Goal: Task Accomplishment & Management: Check status

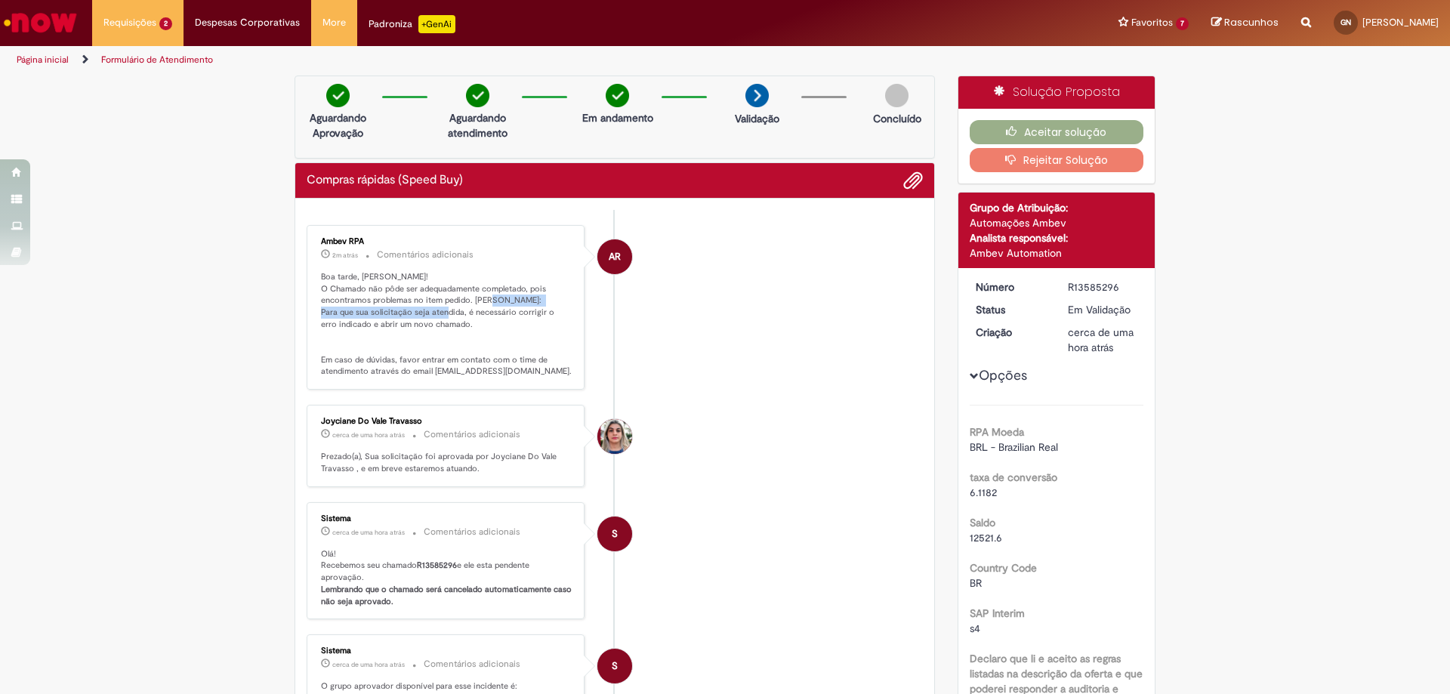
drag, startPoint x: 317, startPoint y: 313, endPoint x: 489, endPoint y: 316, distance: 171.5
click at [488, 317] on p "Boa tarde, [PERSON_NAME]! O Chamado não pôde ser adequadamente completado, pois…" at bounding box center [447, 324] width 252 height 107
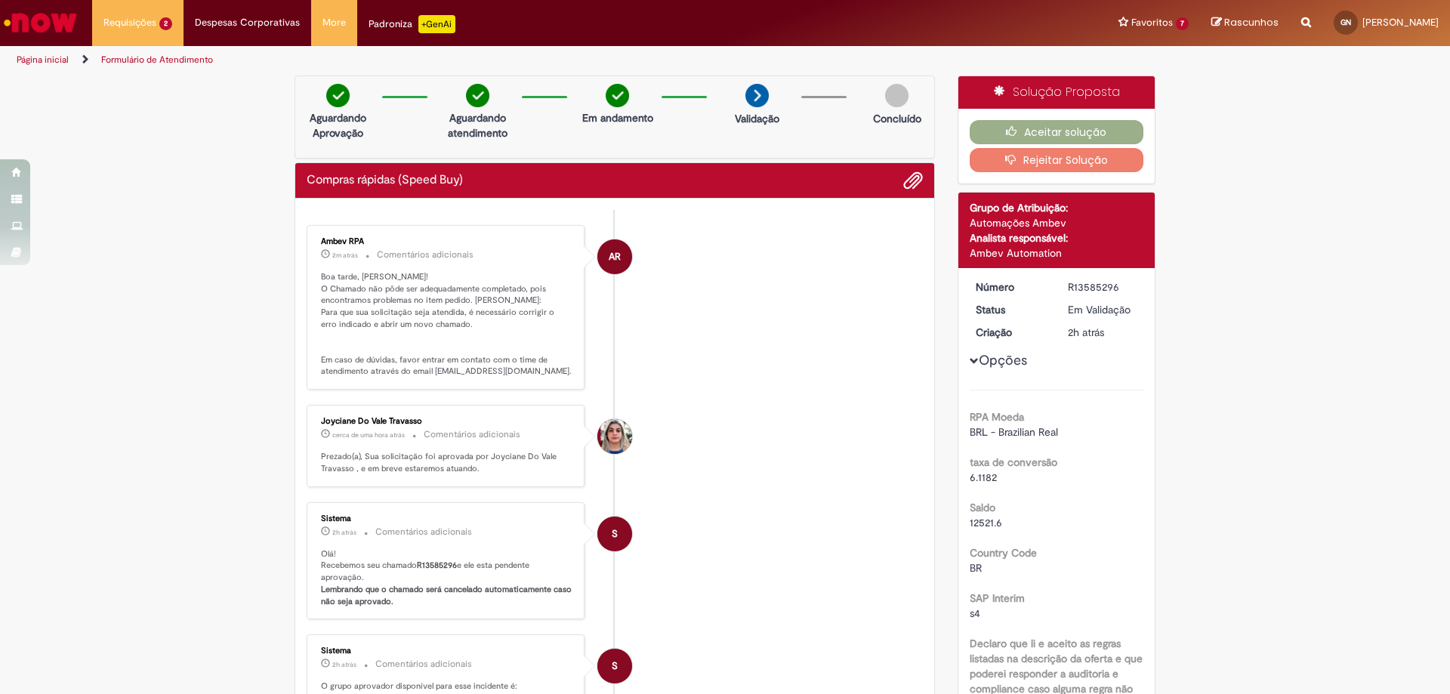
drag, startPoint x: 431, startPoint y: 363, endPoint x: 517, endPoint y: 323, distance: 94.6
click at [433, 363] on p "Boa tarde, [PERSON_NAME]! O Chamado não pôde ser adequadamente completado, pois…" at bounding box center [447, 324] width 252 height 107
click at [1056, 162] on button "Rejeitar Solução" at bounding box center [1057, 160] width 174 height 24
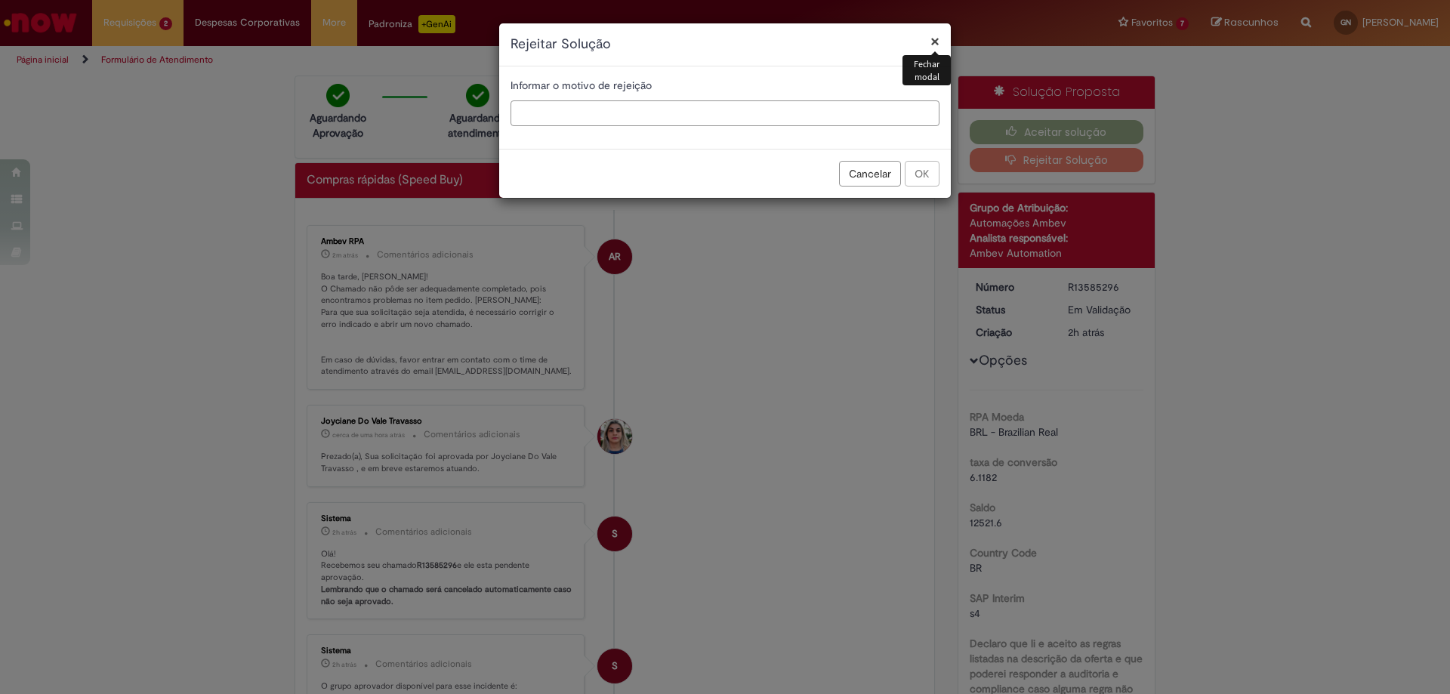
click at [543, 110] on input "text" at bounding box center [725, 113] width 429 height 26
type input "*"
drag, startPoint x: 541, startPoint y: 118, endPoint x: 637, endPoint y: 142, distance: 98.9
click at [542, 117] on input "**********" at bounding box center [725, 113] width 429 height 26
type input "**********"
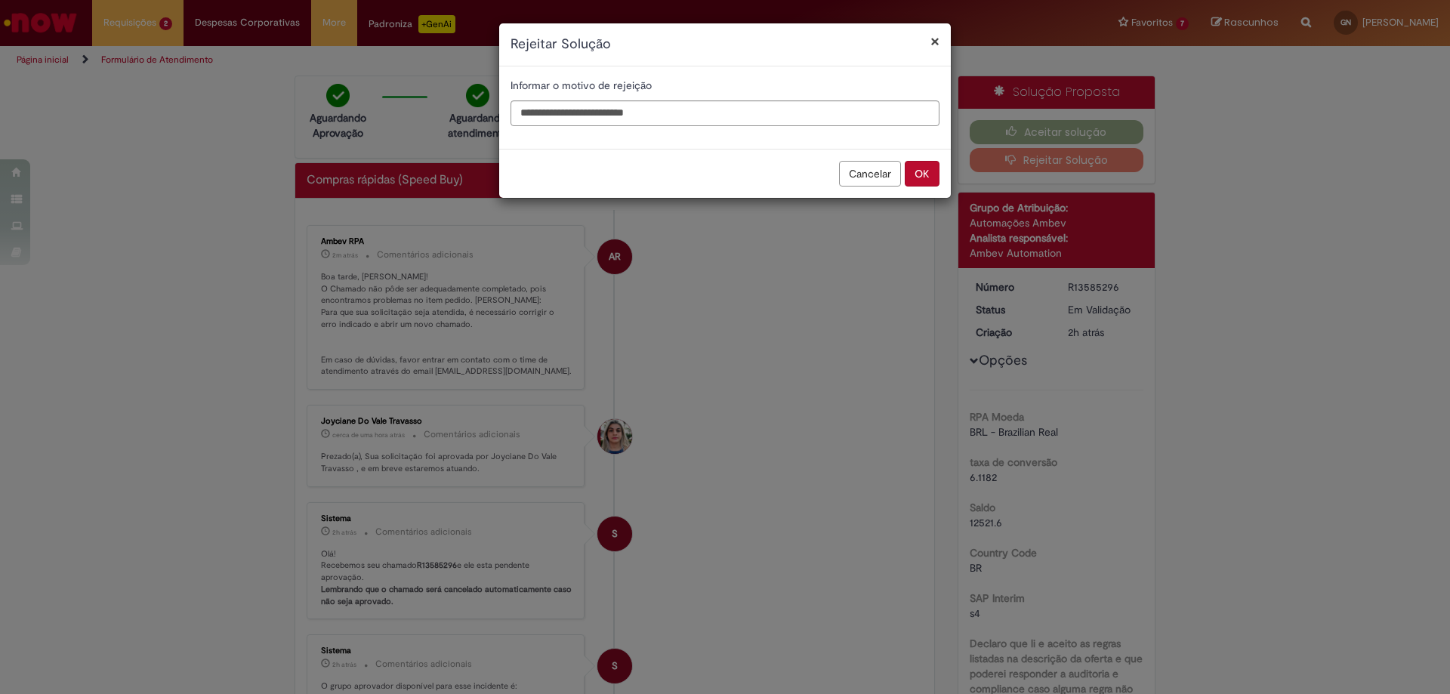
click at [922, 168] on button "OK" at bounding box center [922, 174] width 35 height 26
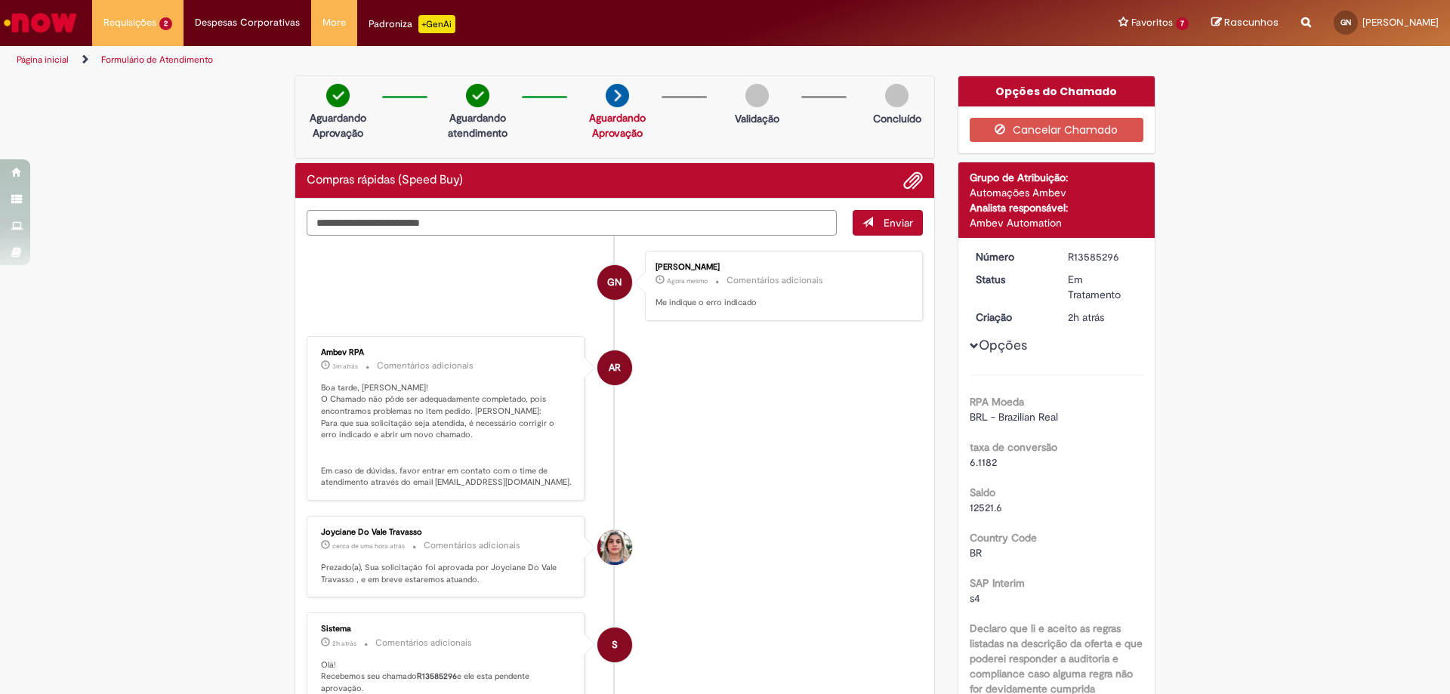
scroll to position [151, 0]
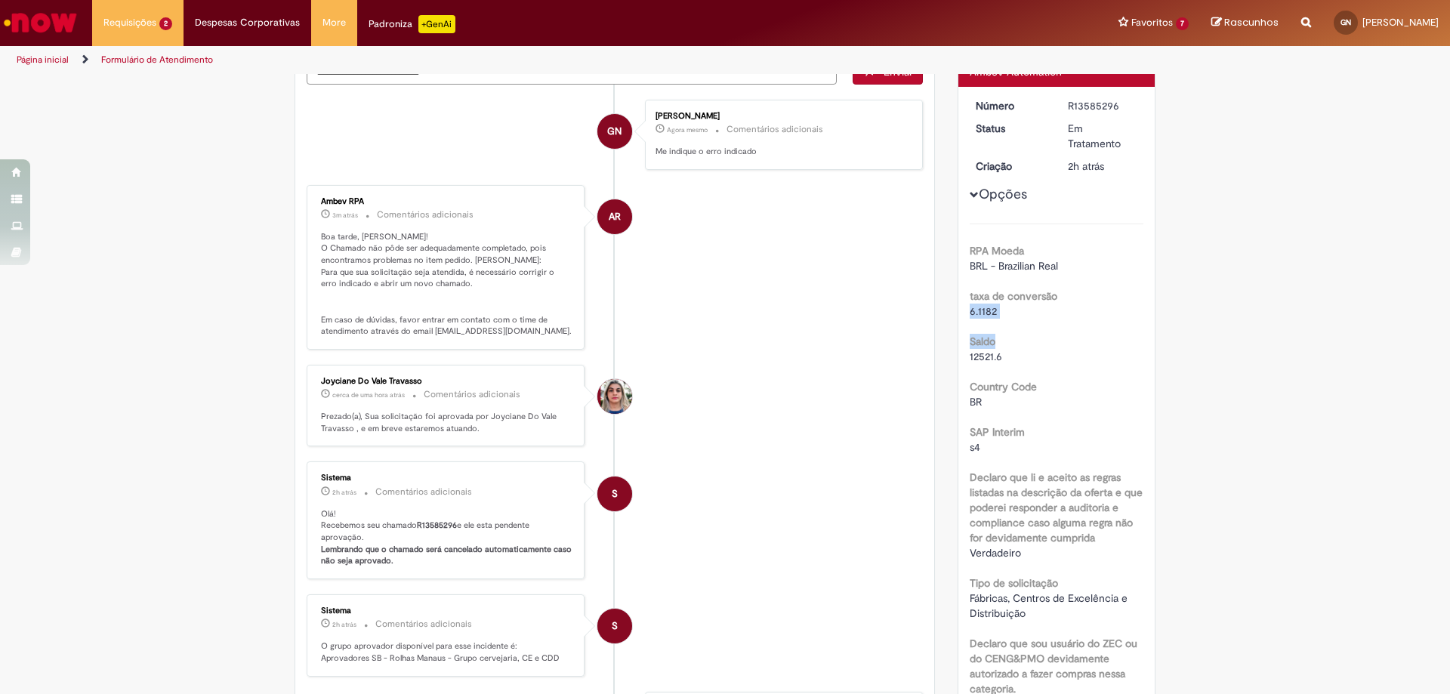
drag, startPoint x: 999, startPoint y: 322, endPoint x: 963, endPoint y: 317, distance: 35.9
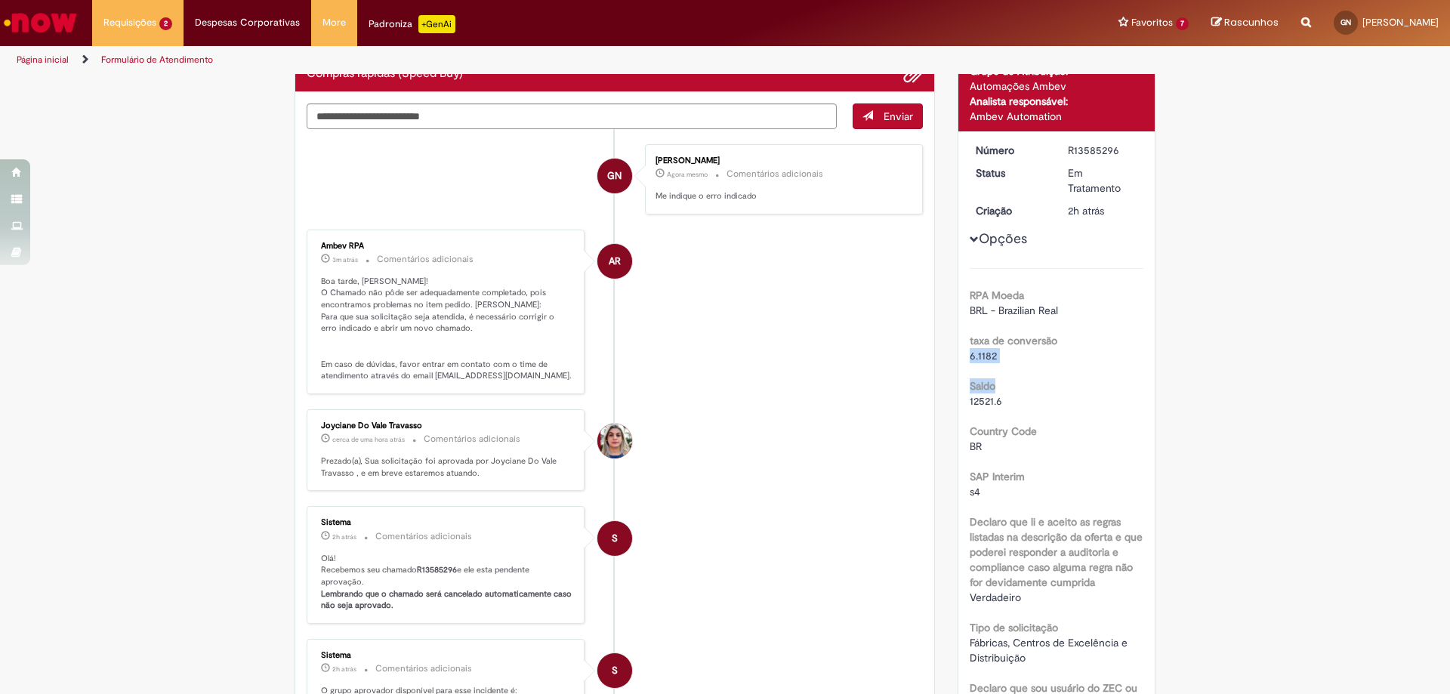
scroll to position [0, 0]
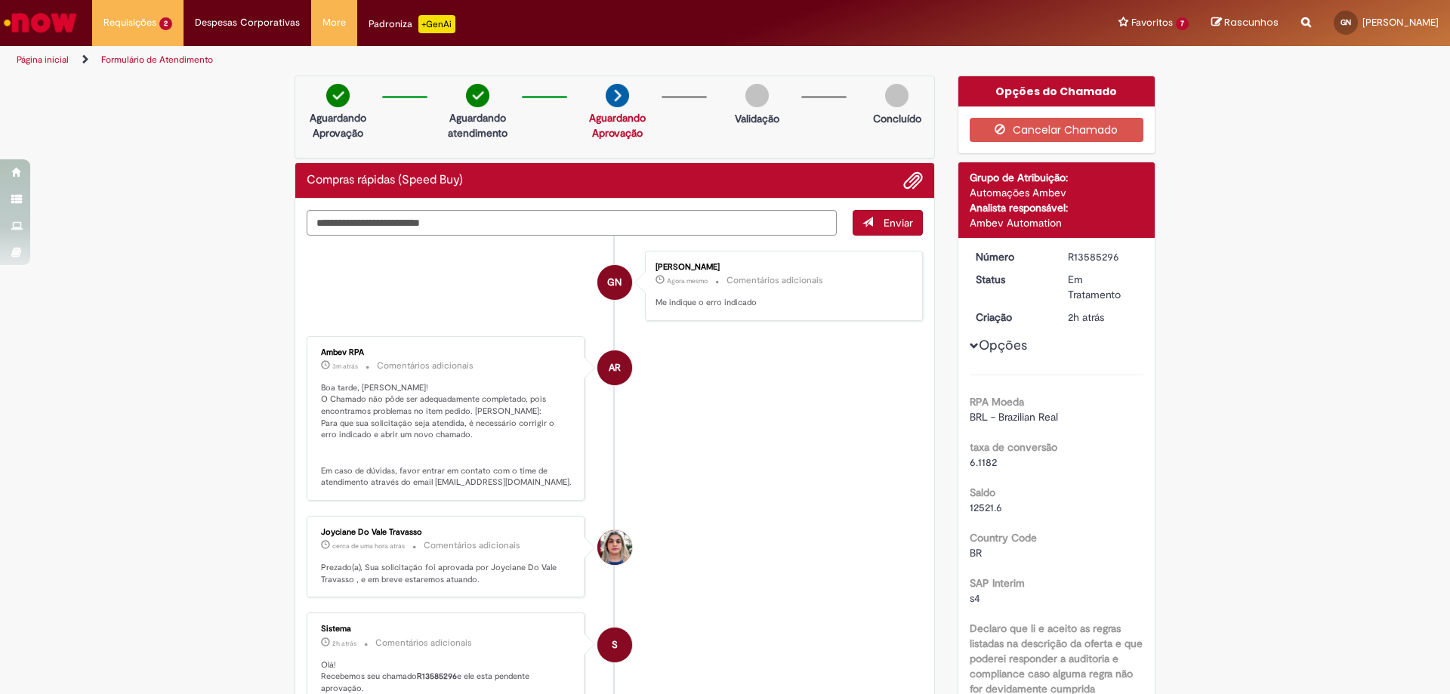
click at [836, 340] on li "AR Ambev RPA 3m atrás 3 minutos atrás Comentários adicionais Boa tarde, GABRIEL…" at bounding box center [615, 418] width 616 height 165
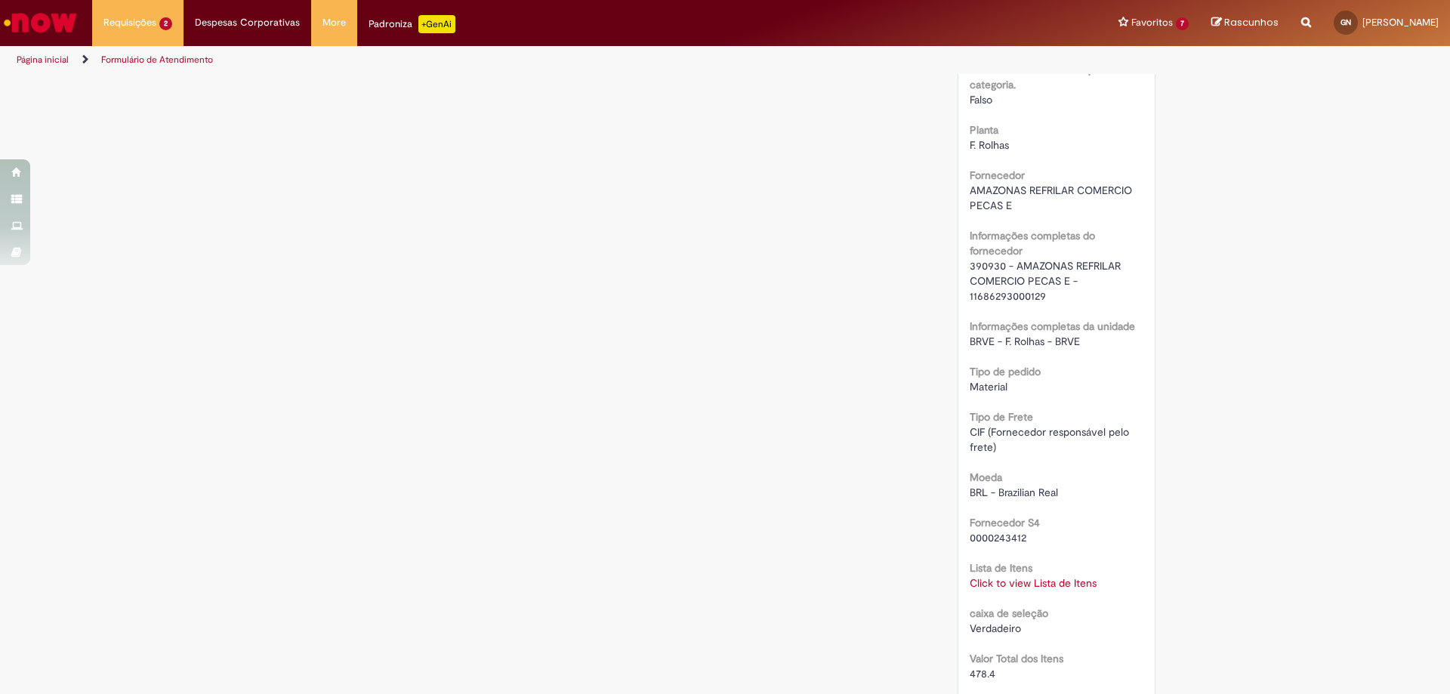
scroll to position [1209, 0]
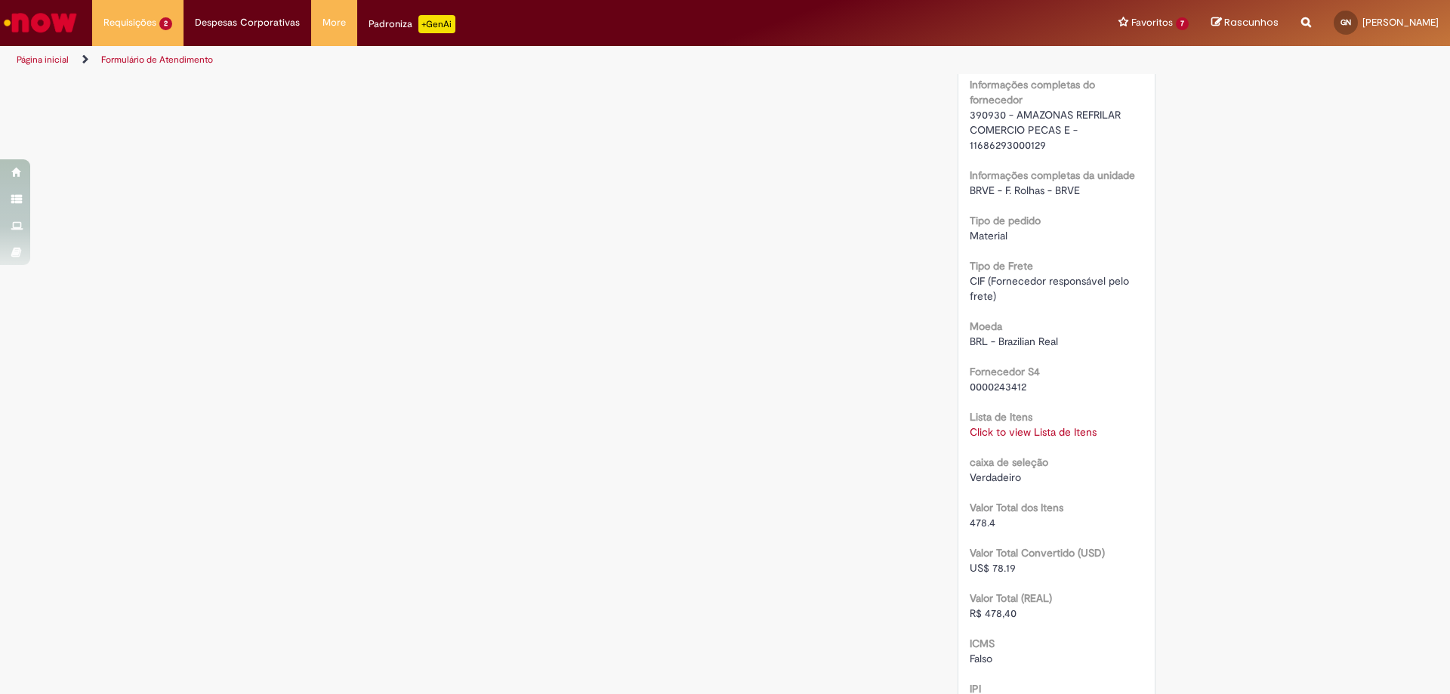
click at [1035, 433] on link "Click to view Lista de Itens" at bounding box center [1033, 432] width 127 height 14
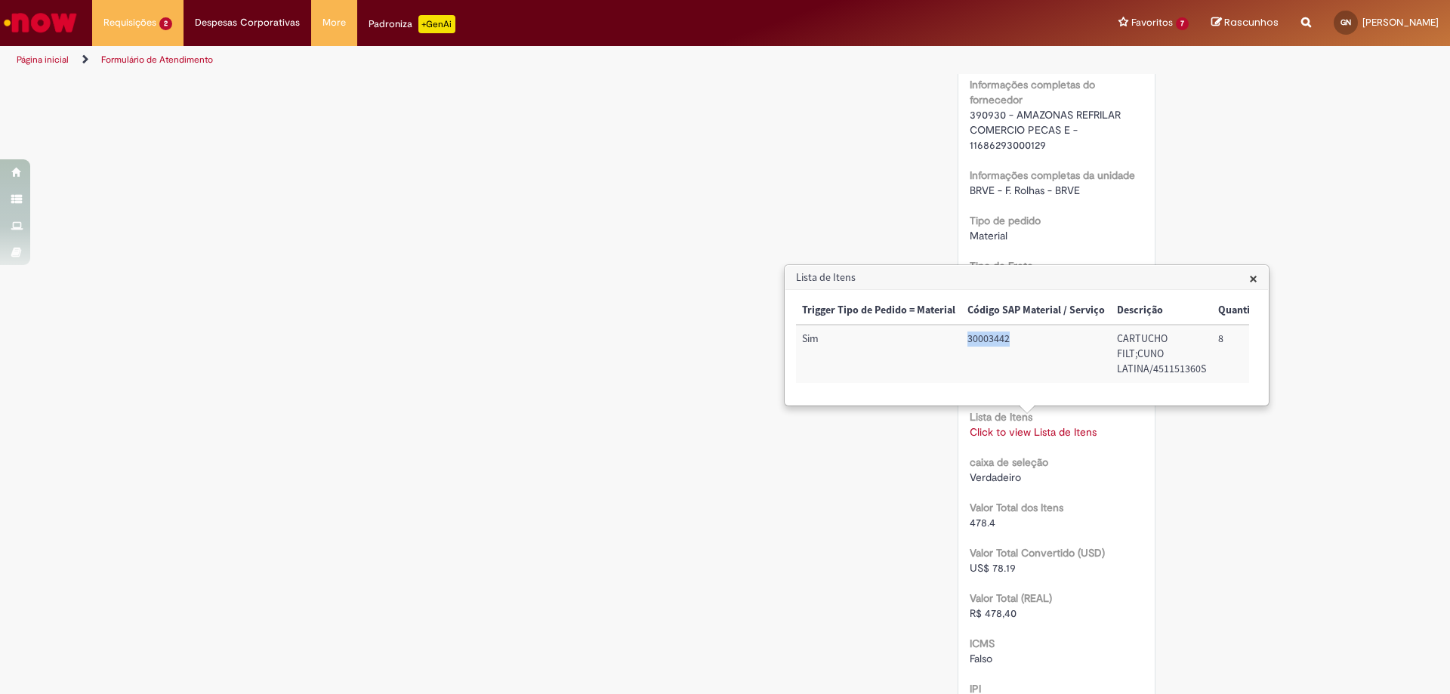
drag, startPoint x: 1015, startPoint y: 343, endPoint x: 956, endPoint y: 358, distance: 60.8
click at [956, 358] on tr "Sim 30003442 CARTUCHO FILT;CUNO LATINA/451151360S 8 59,80 478,40 Nacional: Alíq…" at bounding box center [1355, 354] width 1118 height 58
copy tr "30003442"
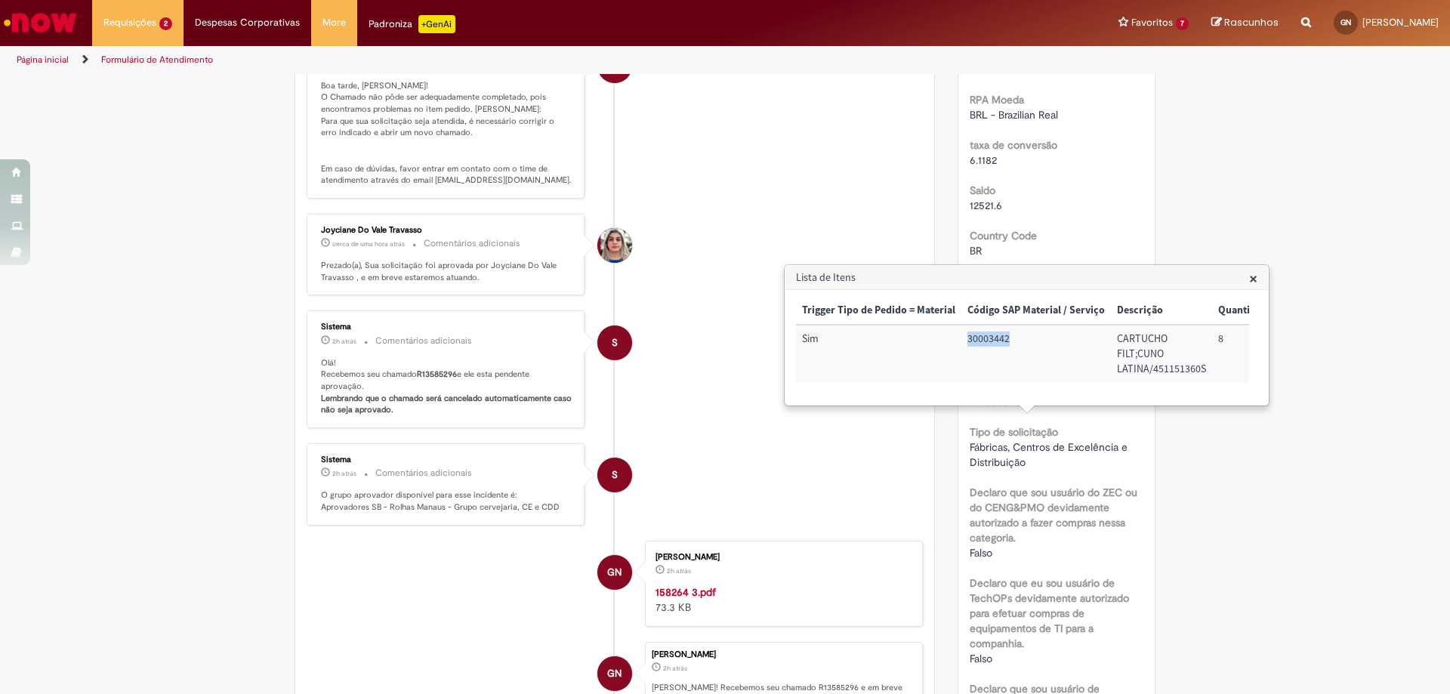
scroll to position [0, 0]
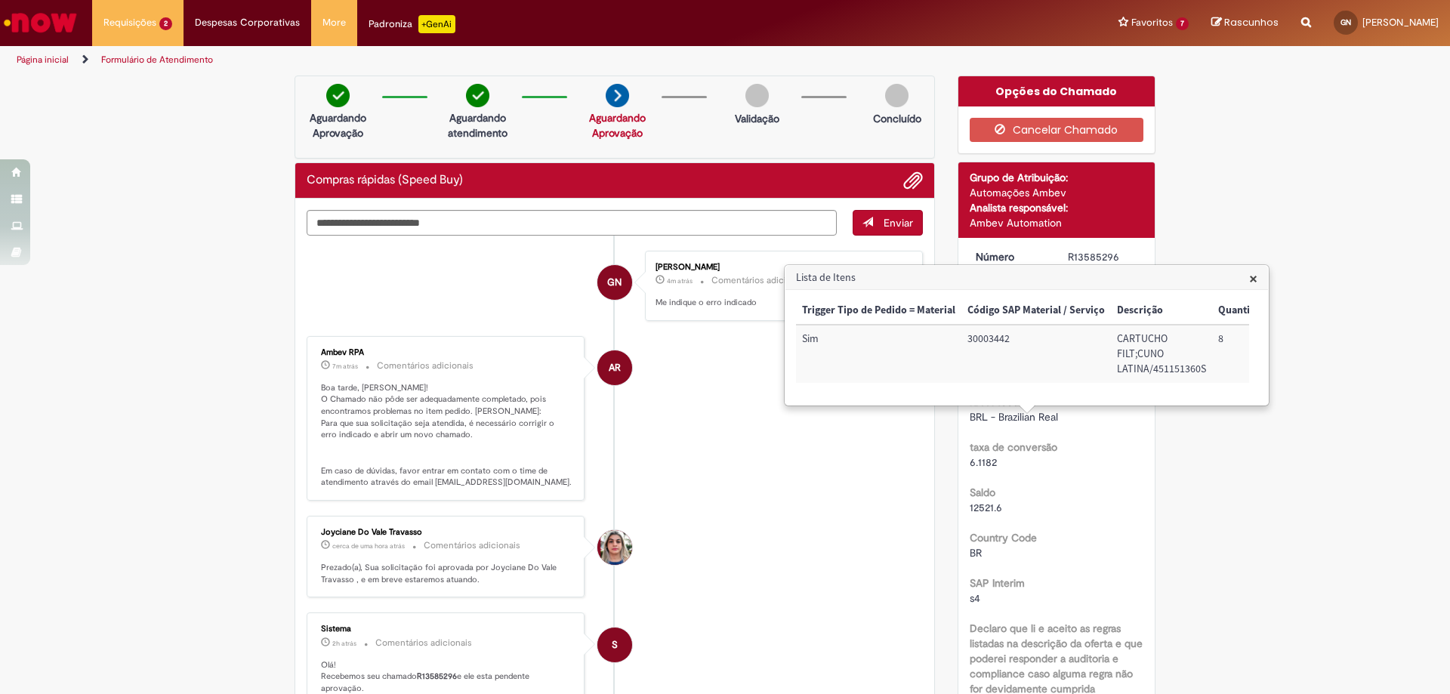
click at [1259, 279] on h3 "Lista de Itens" at bounding box center [1027, 278] width 483 height 24
click at [1251, 283] on span "×" at bounding box center [1253, 278] width 8 height 20
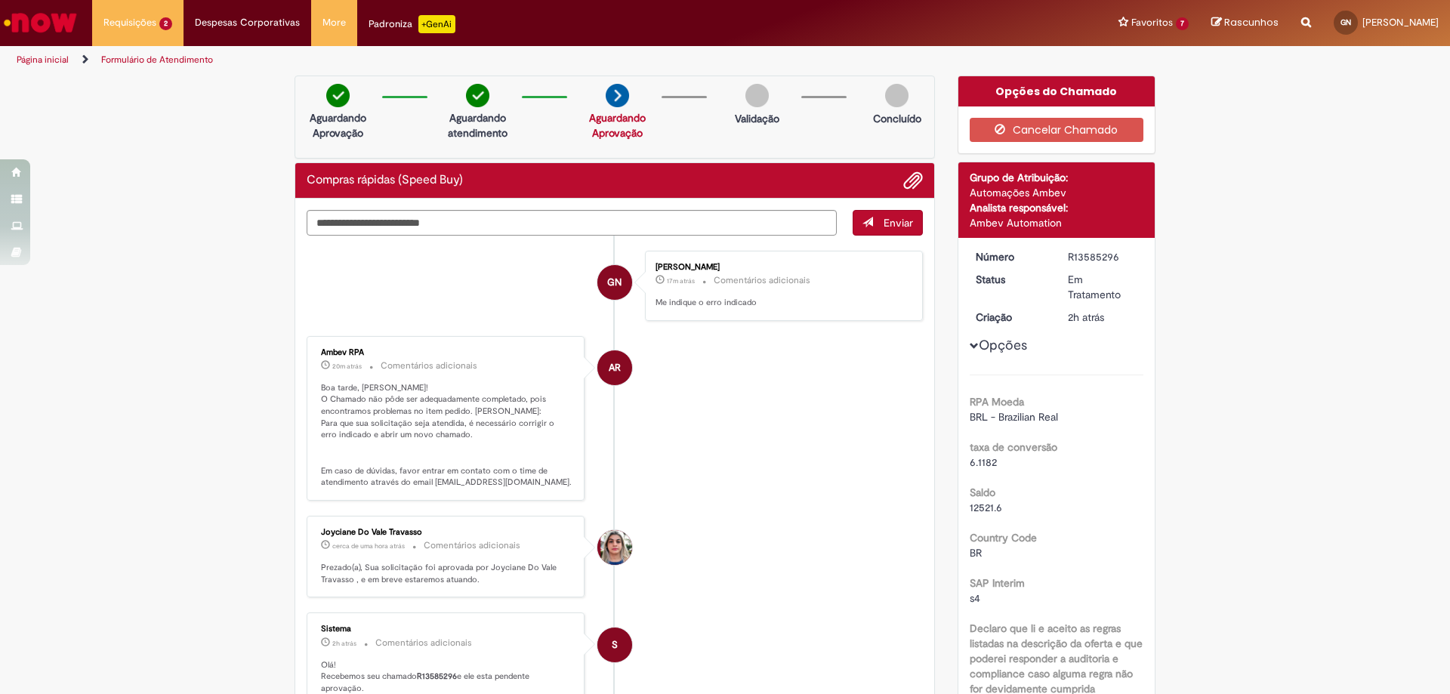
drag, startPoint x: 1063, startPoint y: 255, endPoint x: 1112, endPoint y: 255, distance: 49.1
click at [1112, 255] on div "R13585296" at bounding box center [1103, 256] width 70 height 15
copy div "R13585296"
